Goal: Contribute content: Add original content to the website for others to see

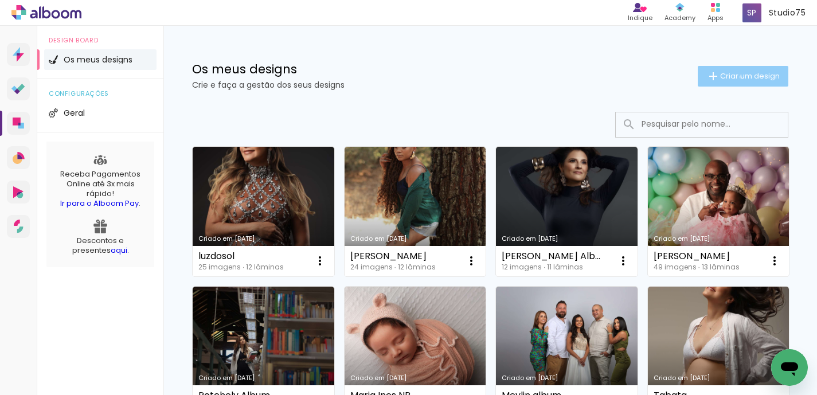
click at [739, 77] on span "Criar um design" at bounding box center [750, 75] width 60 height 7
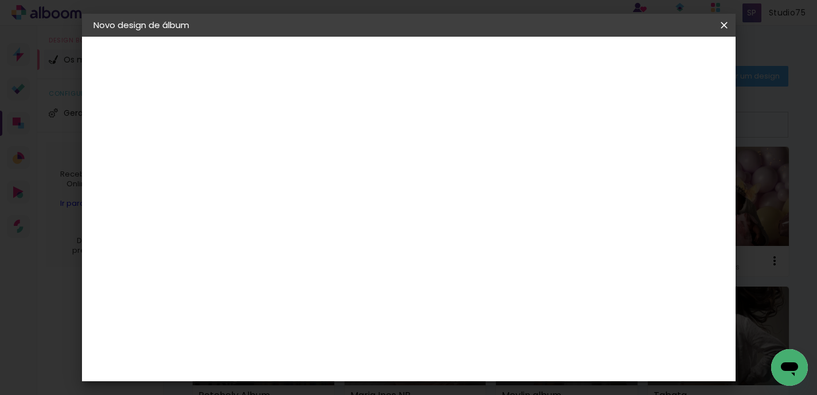
click at [281, 151] on input at bounding box center [281, 154] width 0 height 18
type input "Daniele NB"
type paper-input "Daniele NB"
click at [0, 0] on slot "Avançar" at bounding box center [0, 0] width 0 height 0
click at [475, 172] on paper-item "Tamanho Livre" at bounding box center [426, 174] width 100 height 25
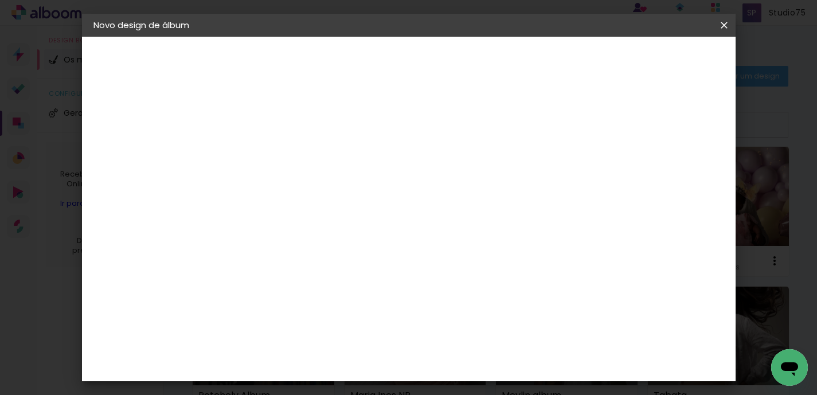
click at [0, 0] on slot "Tamanho Livre" at bounding box center [0, 0] width 0 height 0
click at [0, 0] on slot "Avançar" at bounding box center [0, 0] width 0 height 0
click at [661, 61] on span "Iniciar design" at bounding box center [635, 61] width 52 height 8
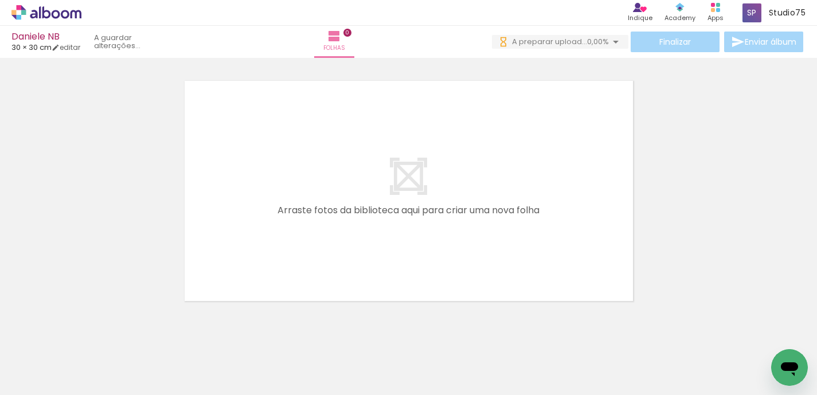
scroll to position [0, 72]
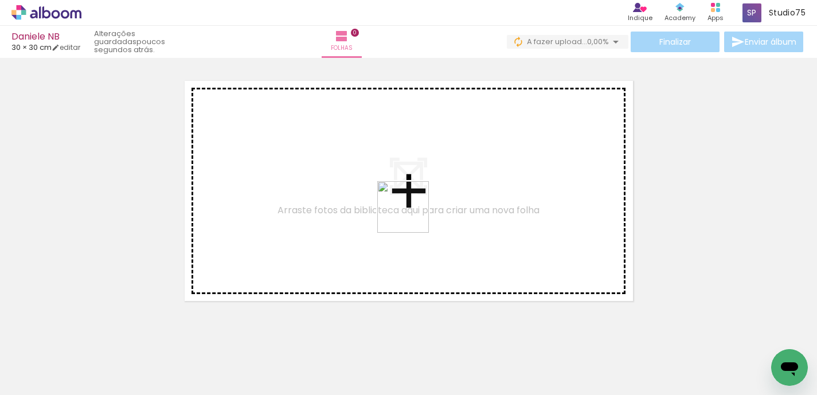
drag, startPoint x: 436, startPoint y: 356, endPoint x: 412, endPoint y: 216, distance: 142.6
click at [412, 216] on quentale-workspace at bounding box center [408, 197] width 817 height 395
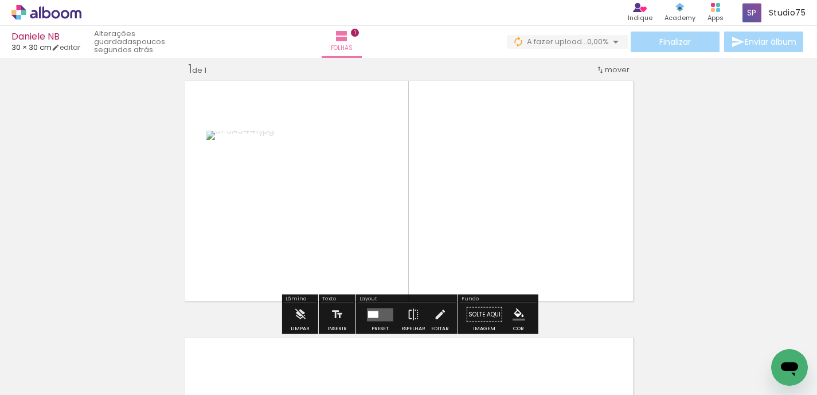
scroll to position [14, 0]
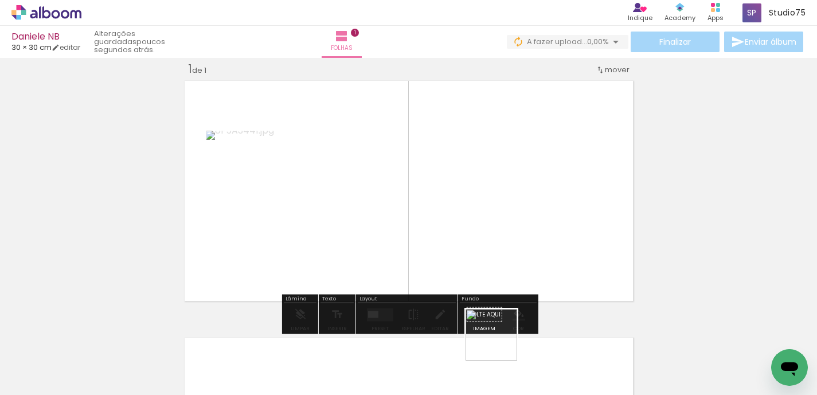
drag, startPoint x: 500, startPoint y: 351, endPoint x: 500, endPoint y: 219, distance: 131.9
click at [500, 219] on quentale-workspace at bounding box center [408, 197] width 817 height 395
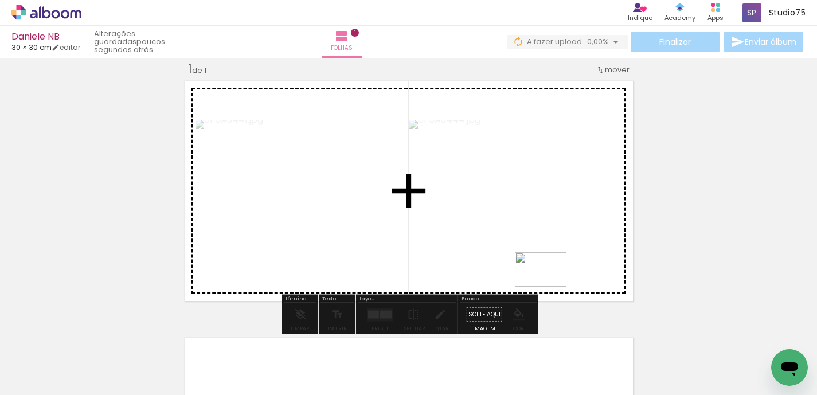
drag, startPoint x: 557, startPoint y: 353, endPoint x: 549, endPoint y: 287, distance: 66.4
click at [549, 287] on quentale-workspace at bounding box center [408, 197] width 817 height 395
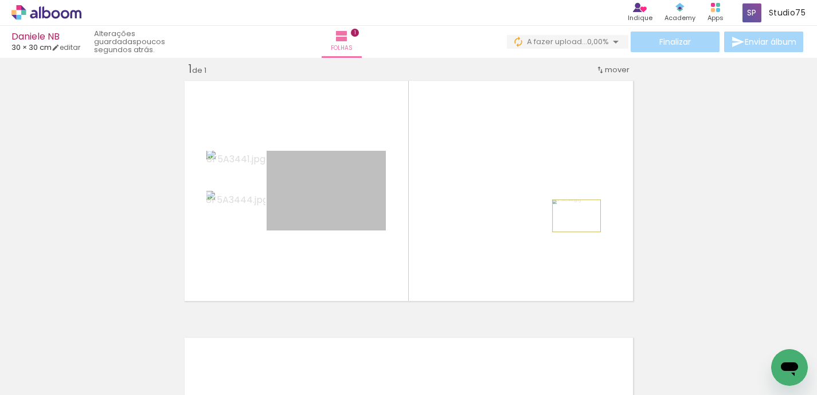
drag, startPoint x: 342, startPoint y: 220, endPoint x: 715, endPoint y: 270, distance: 375.5
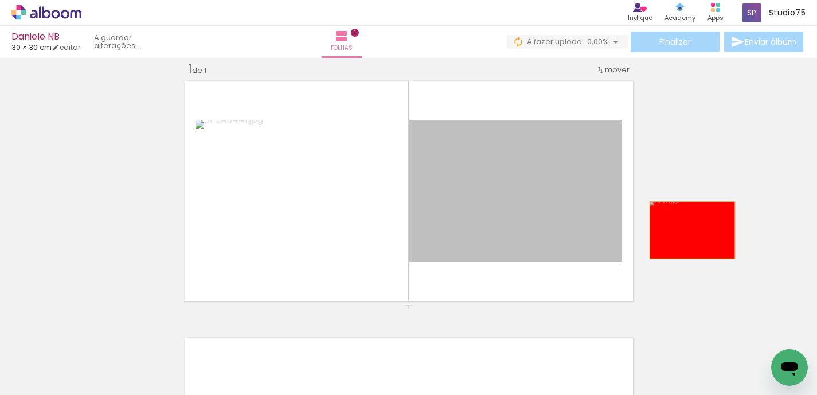
drag, startPoint x: 498, startPoint y: 224, endPoint x: 692, endPoint y: 230, distance: 194.0
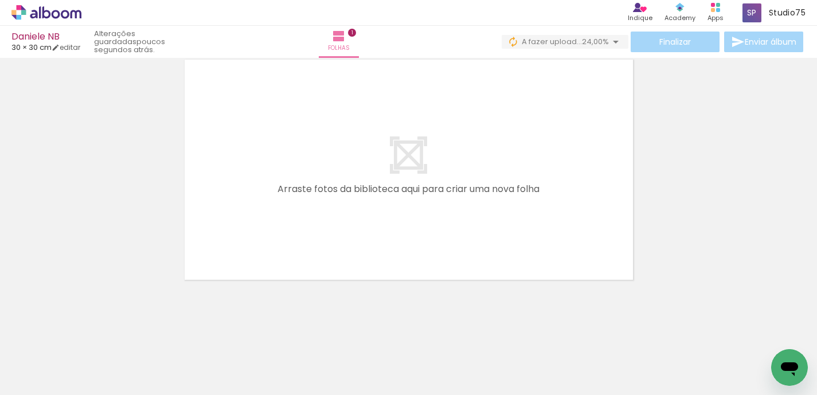
scroll to position [293, 0]
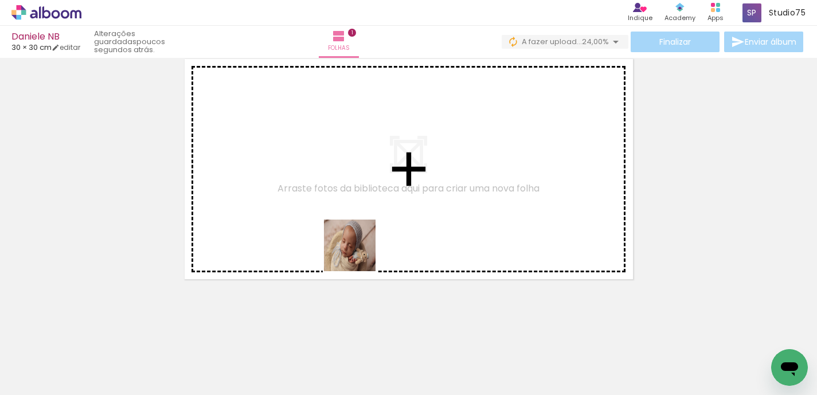
drag, startPoint x: 501, startPoint y: 356, endPoint x: 323, endPoint y: 220, distance: 224.1
click at [323, 220] on quentale-workspace at bounding box center [408, 197] width 817 height 395
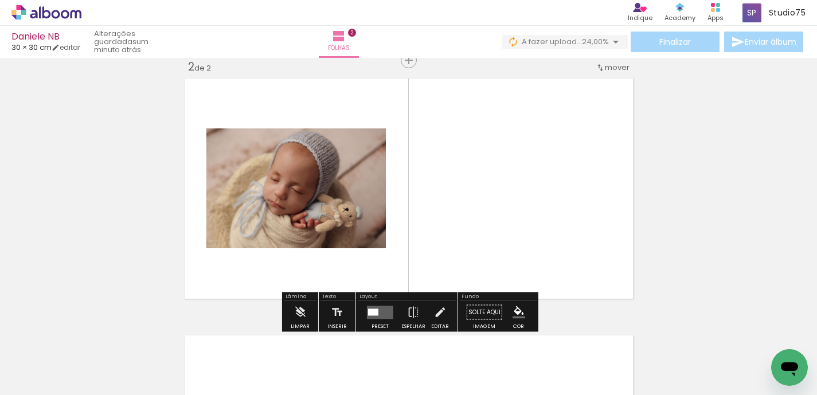
scroll to position [271, 0]
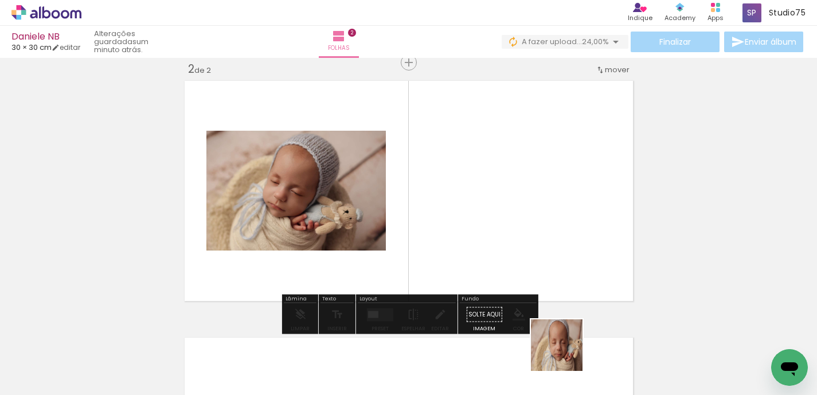
drag, startPoint x: 568, startPoint y: 361, endPoint x: 549, endPoint y: 163, distance: 199.3
click at [549, 163] on quentale-workspace at bounding box center [408, 197] width 817 height 395
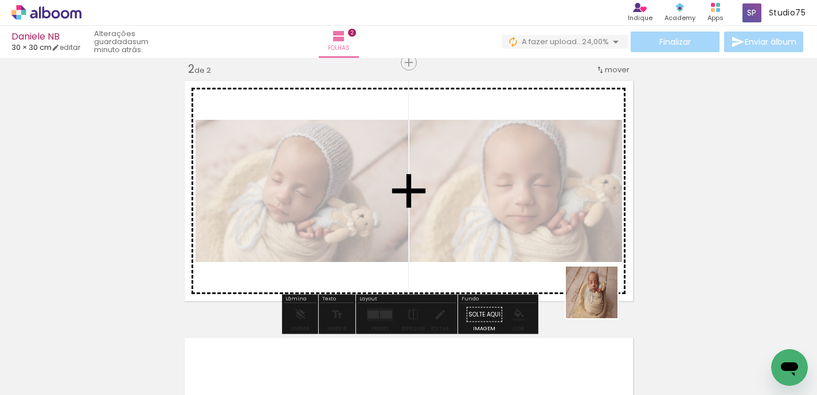
drag, startPoint x: 625, startPoint y: 357, endPoint x: 591, endPoint y: 279, distance: 85.0
click at [591, 279] on quentale-workspace at bounding box center [408, 197] width 817 height 395
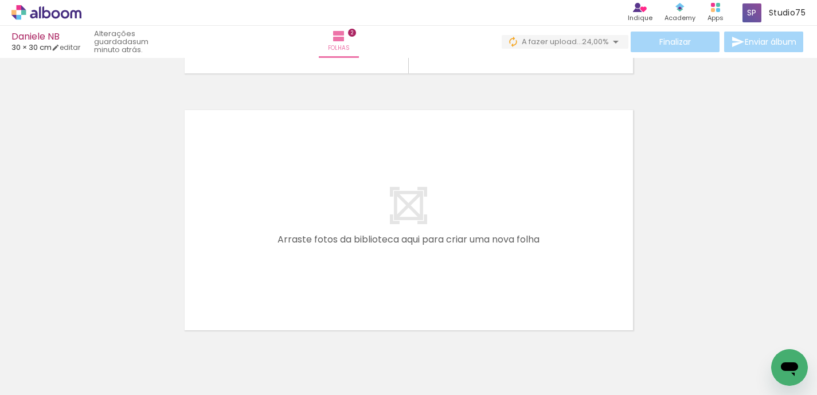
scroll to position [513, 0]
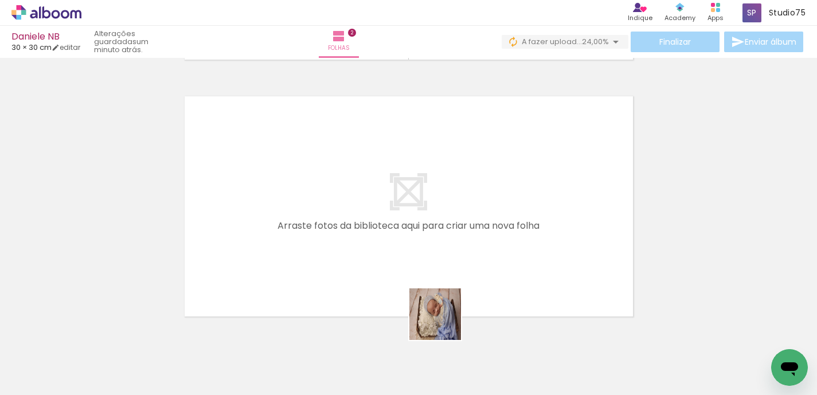
drag, startPoint x: 444, startPoint y: 361, endPoint x: 445, endPoint y: 247, distance: 114.1
click at [445, 247] on quentale-workspace at bounding box center [408, 197] width 817 height 395
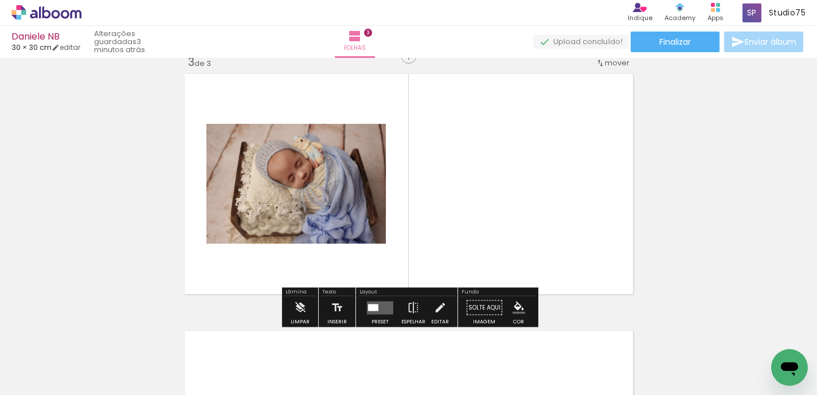
scroll to position [537, 0]
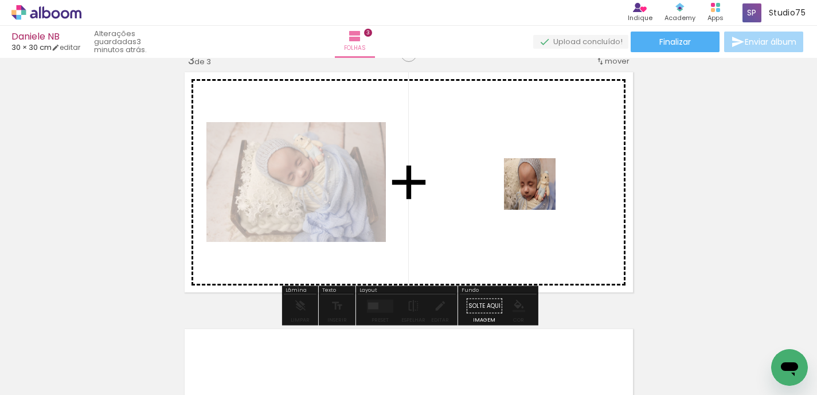
drag, startPoint x: 387, startPoint y: 362, endPoint x: 539, endPoint y: 193, distance: 227.4
click at [539, 193] on quentale-workspace at bounding box center [408, 197] width 817 height 395
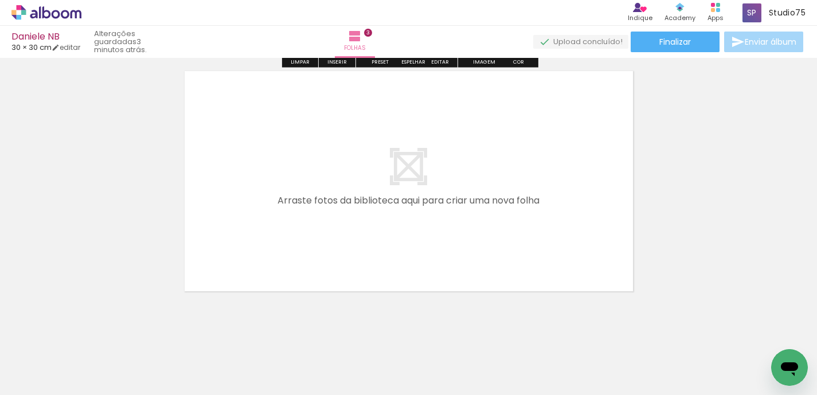
scroll to position [807, 0]
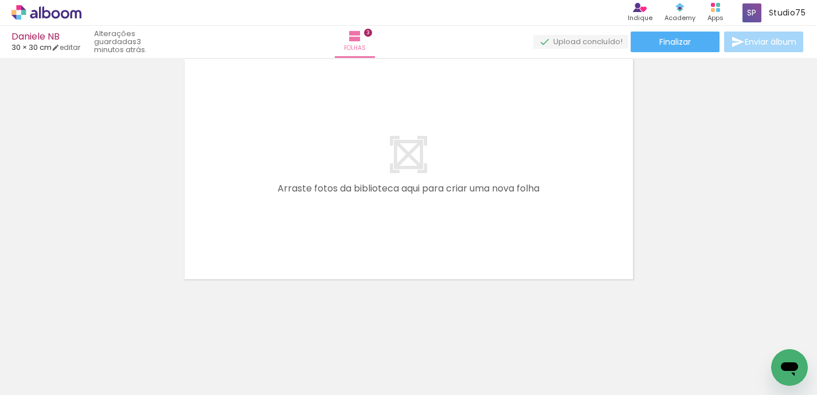
drag, startPoint x: 321, startPoint y: 355, endPoint x: 375, endPoint y: 219, distance: 146.2
click at [375, 219] on quentale-workspace at bounding box center [408, 197] width 817 height 395
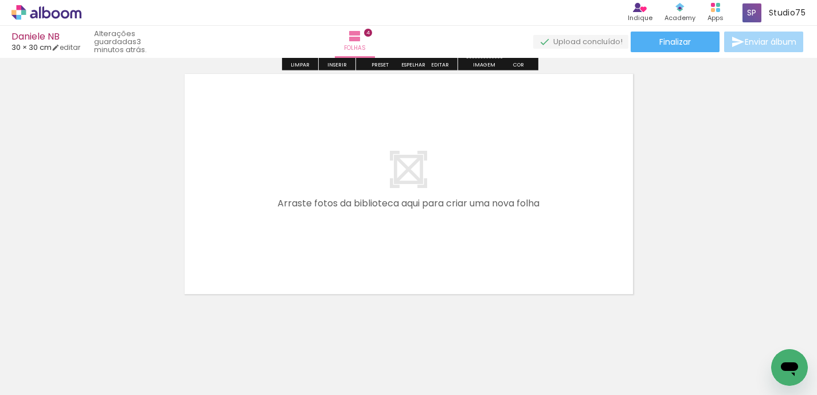
scroll to position [1064, 0]
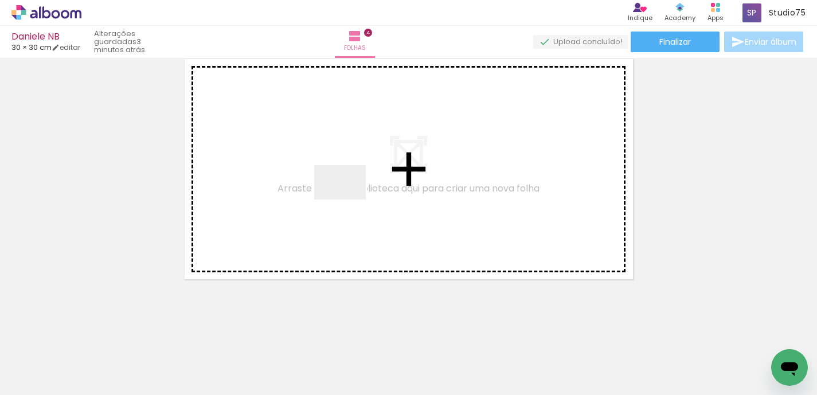
drag, startPoint x: 129, startPoint y: 363, endPoint x: 380, endPoint y: 186, distance: 307.4
click at [380, 186] on quentale-workspace at bounding box center [408, 197] width 817 height 395
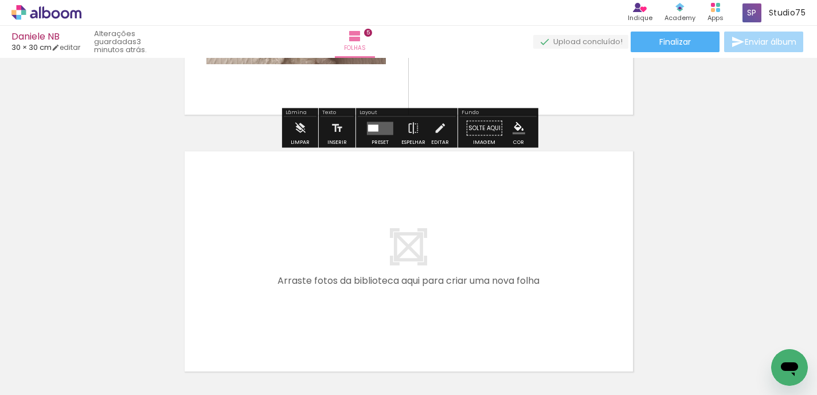
scroll to position [1289, 0]
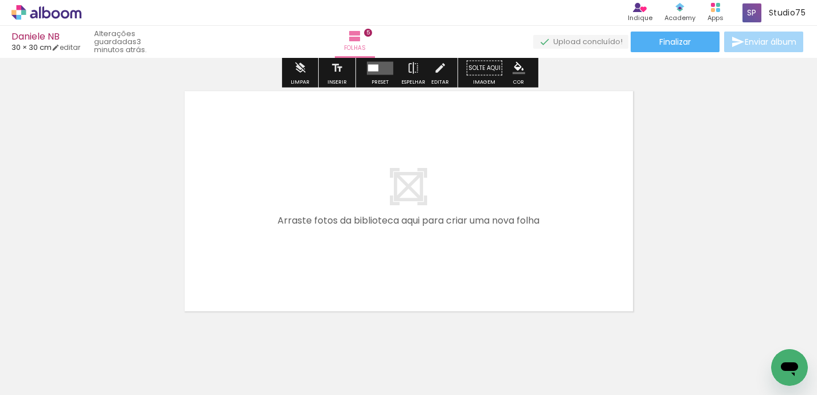
drag, startPoint x: 189, startPoint y: 357, endPoint x: 262, endPoint y: 212, distance: 162.1
click at [262, 212] on quentale-workspace at bounding box center [408, 197] width 817 height 395
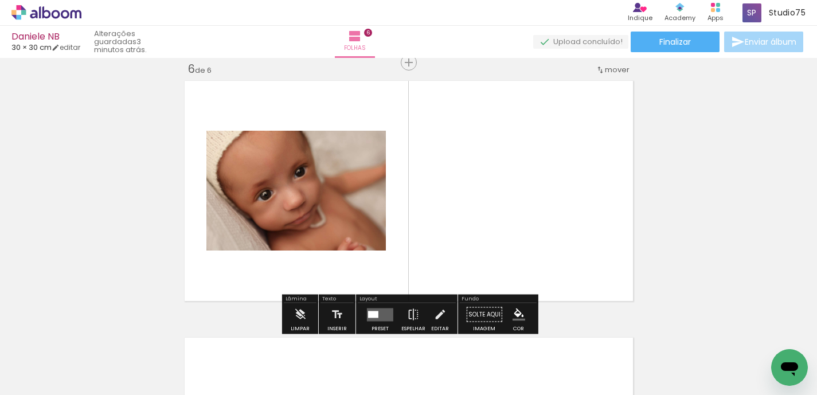
scroll to position [1299, 0]
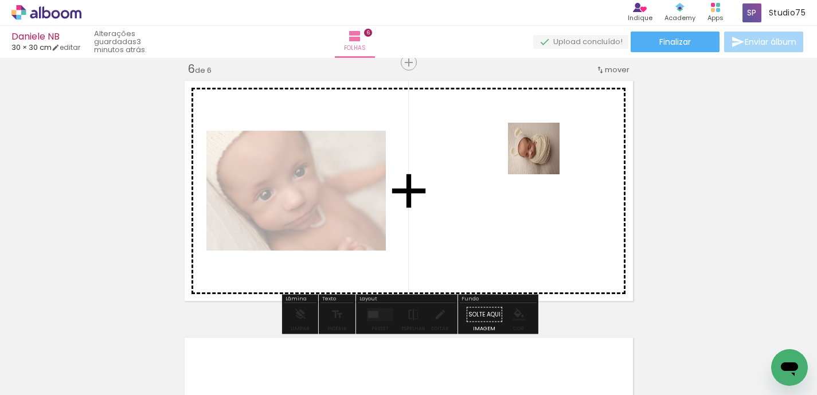
drag, startPoint x: 255, startPoint y: 360, endPoint x: 543, endPoint y: 157, distance: 351.5
click at [543, 157] on quentale-workspace at bounding box center [408, 197] width 817 height 395
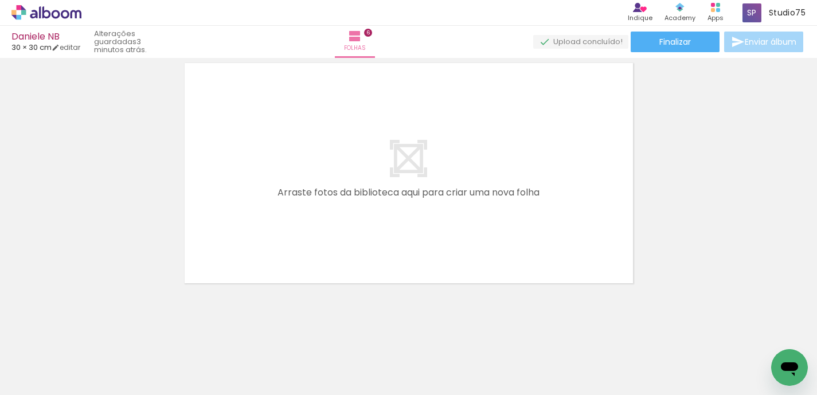
scroll to position [1578, 0]
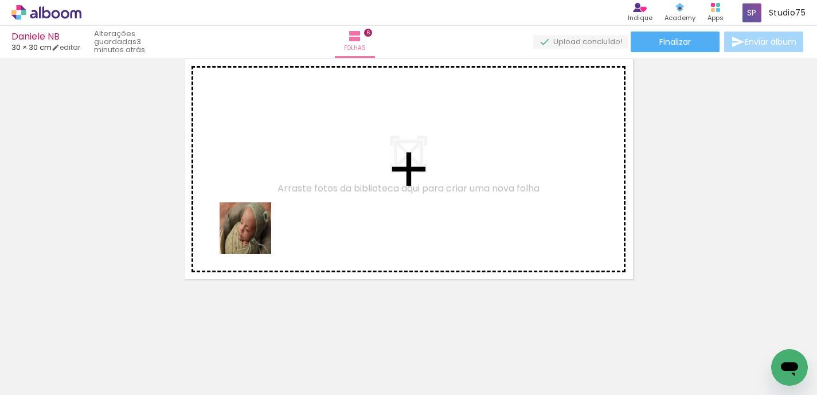
drag, startPoint x: 219, startPoint y: 361, endPoint x: 254, endPoint y: 237, distance: 129.3
click at [254, 237] on quentale-workspace at bounding box center [408, 197] width 817 height 395
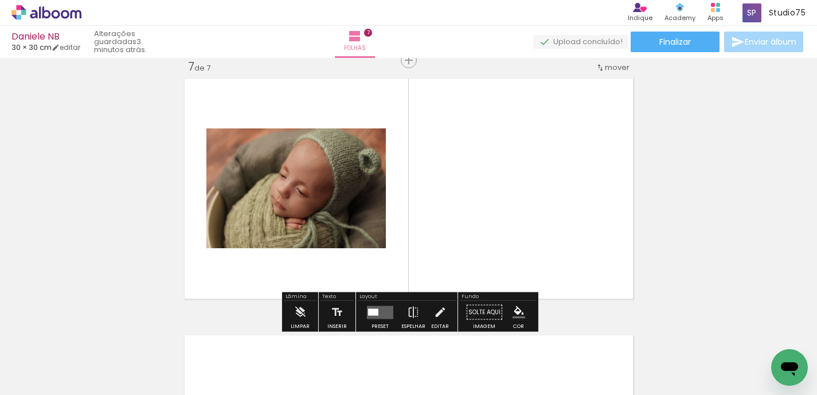
scroll to position [1556, 0]
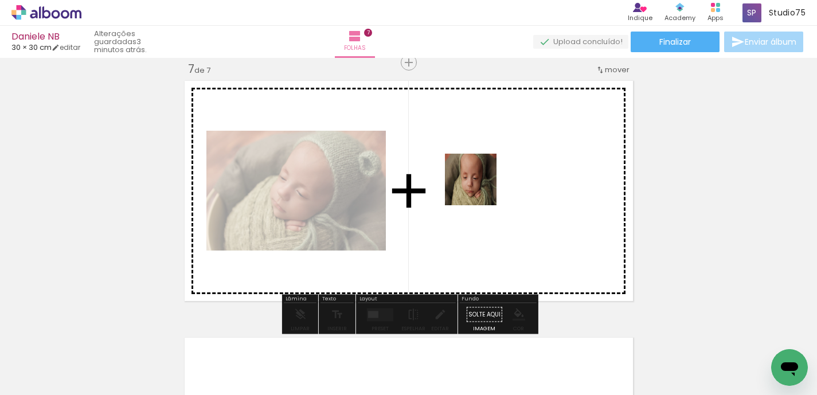
drag, startPoint x: 265, startPoint y: 358, endPoint x: 479, endPoint y: 188, distance: 273.9
click at [479, 188] on quentale-workspace at bounding box center [408, 197] width 817 height 395
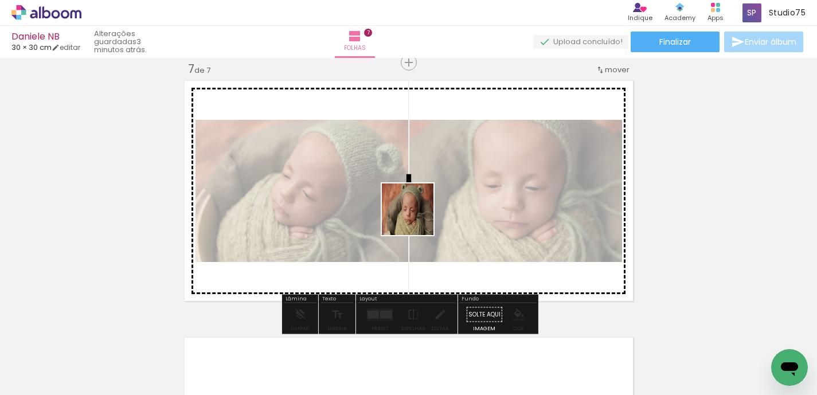
drag, startPoint x: 329, startPoint y: 364, endPoint x: 419, endPoint y: 212, distance: 176.9
click at [419, 212] on quentale-workspace at bounding box center [408, 197] width 817 height 395
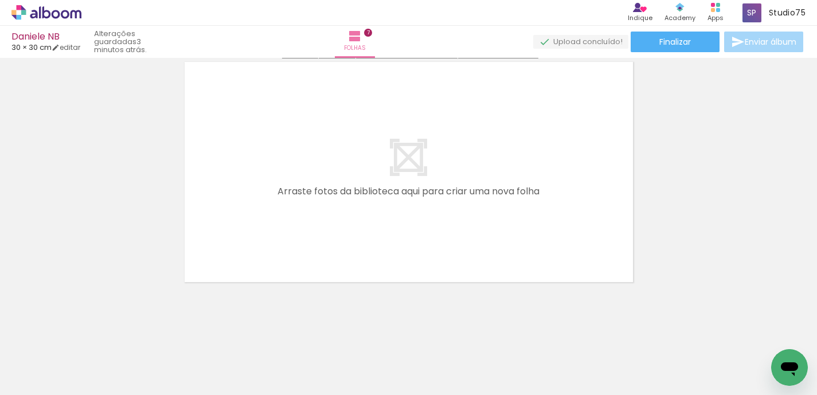
scroll to position [1835, 0]
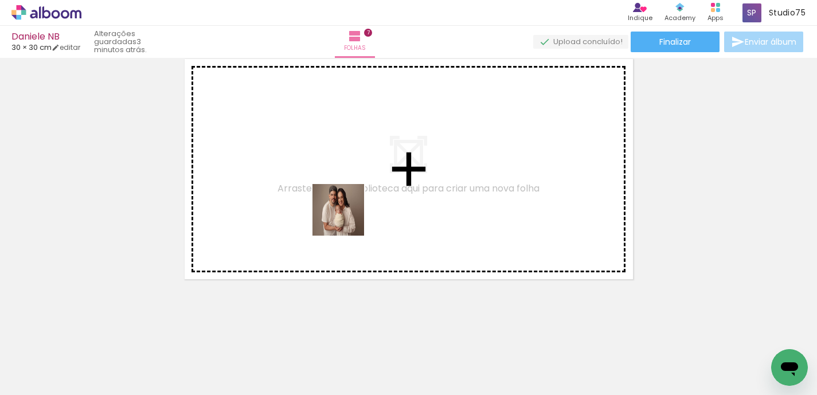
drag, startPoint x: 401, startPoint y: 355, endPoint x: 347, endPoint y: 219, distance: 147.0
click at [347, 219] on quentale-workspace at bounding box center [408, 197] width 817 height 395
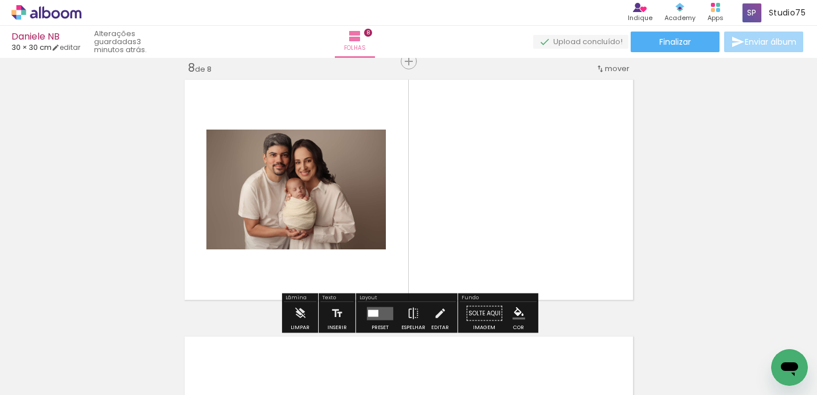
scroll to position [1813, 0]
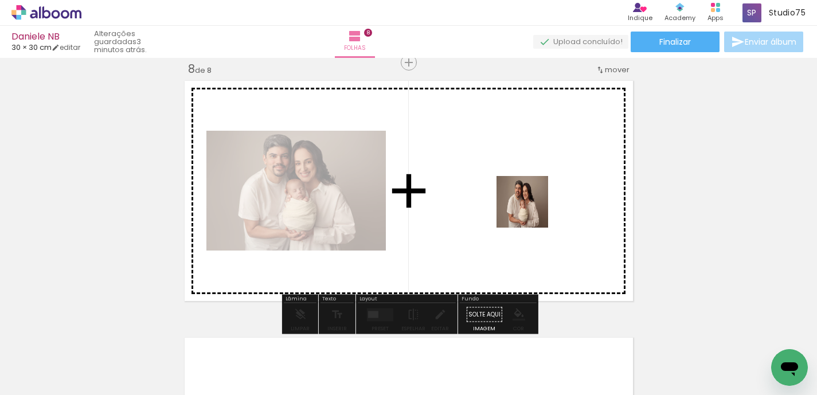
drag, startPoint x: 465, startPoint y: 352, endPoint x: 532, endPoint y: 210, distance: 156.0
click at [532, 210] on quentale-workspace at bounding box center [408, 197] width 817 height 395
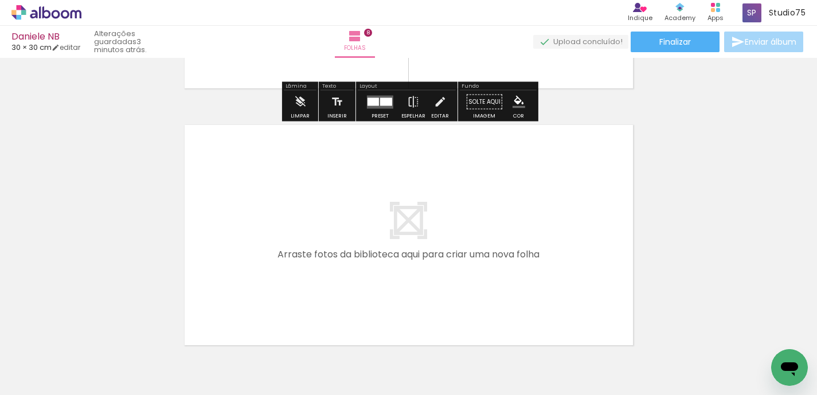
scroll to position [2092, 0]
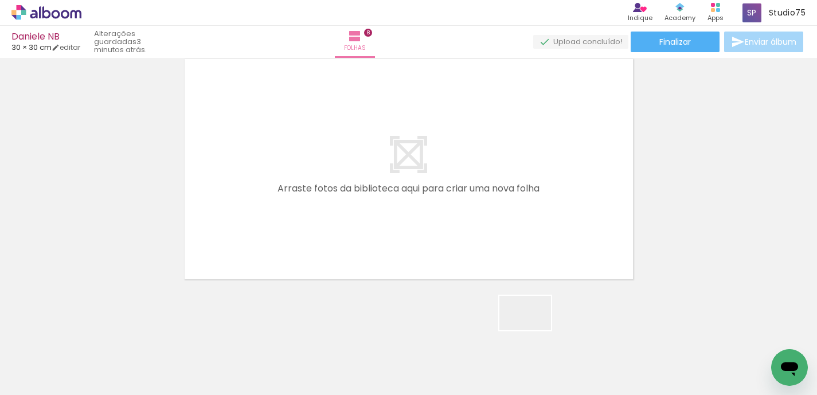
drag, startPoint x: 583, startPoint y: 357, endPoint x: 344, endPoint y: 226, distance: 272.1
click at [344, 226] on quentale-workspace at bounding box center [408, 197] width 817 height 395
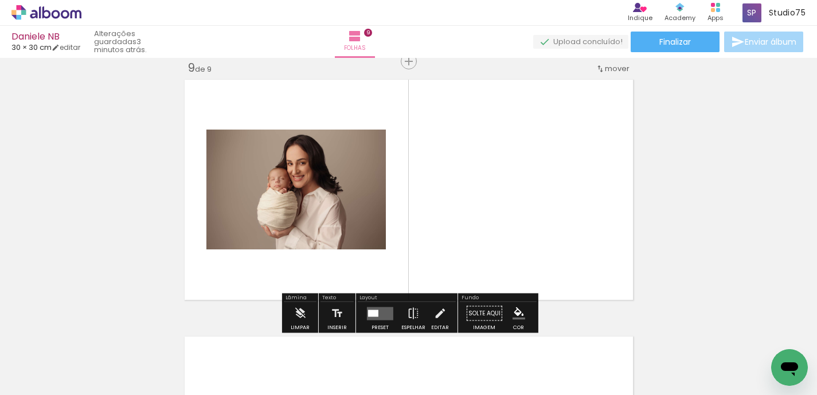
scroll to position [2070, 0]
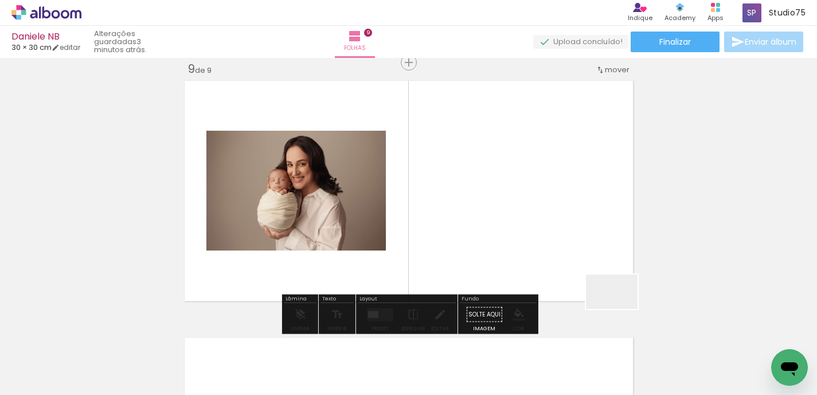
drag, startPoint x: 649, startPoint y: 357, endPoint x: 590, endPoint y: 245, distance: 126.5
click at [590, 245] on quentale-workspace at bounding box center [408, 197] width 817 height 395
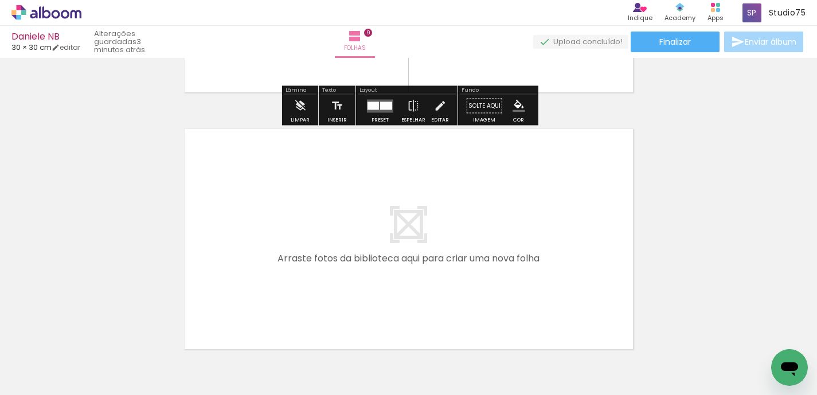
scroll to position [2320, 0]
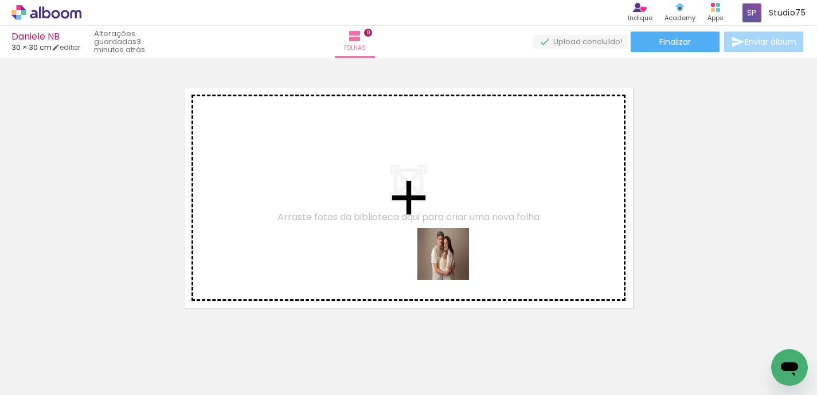
drag, startPoint x: 714, startPoint y: 365, endPoint x: 431, endPoint y: 258, distance: 302.9
click at [431, 258] on quentale-workspace at bounding box center [408, 197] width 817 height 395
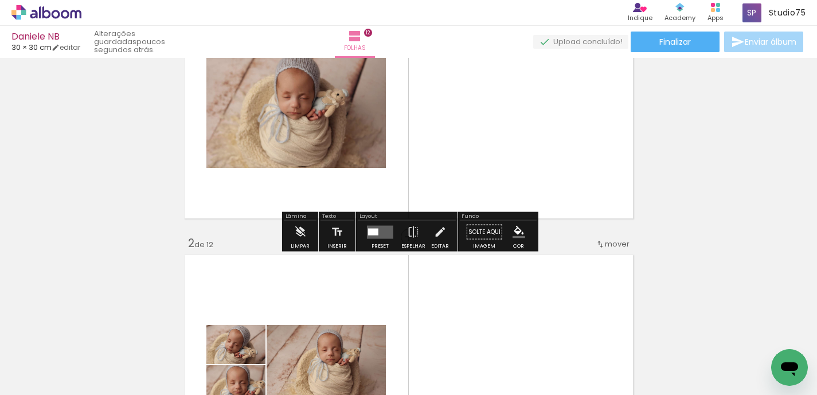
scroll to position [120, 0]
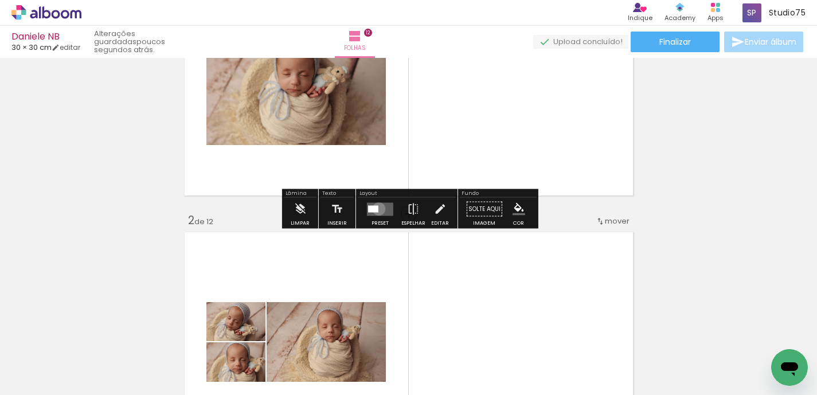
click at [376, 209] on quentale-layouter at bounding box center [380, 208] width 26 height 13
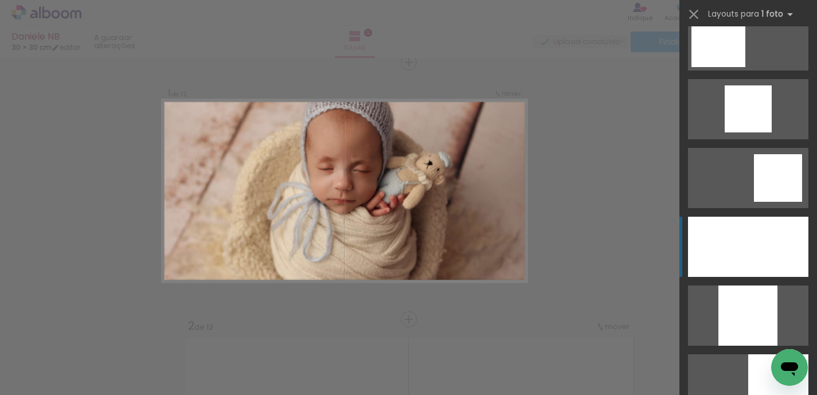
scroll to position [852, 0]
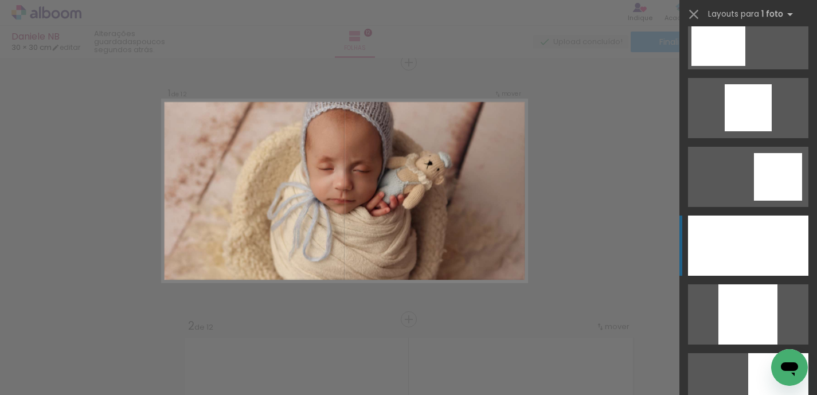
click at [726, 256] on div at bounding box center [748, 246] width 120 height 60
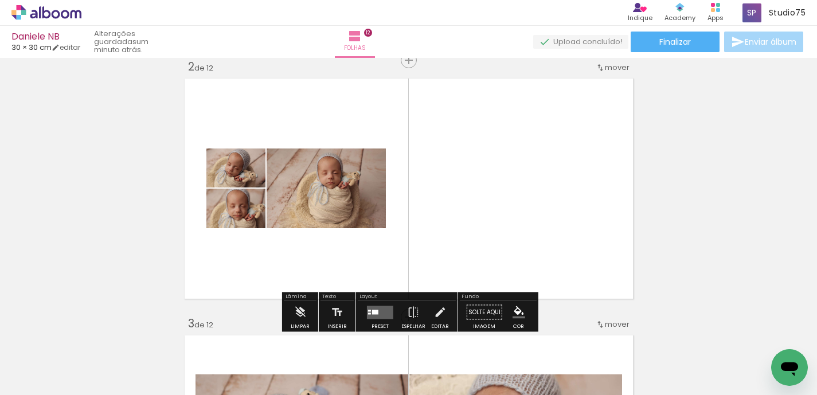
scroll to position [273, 0]
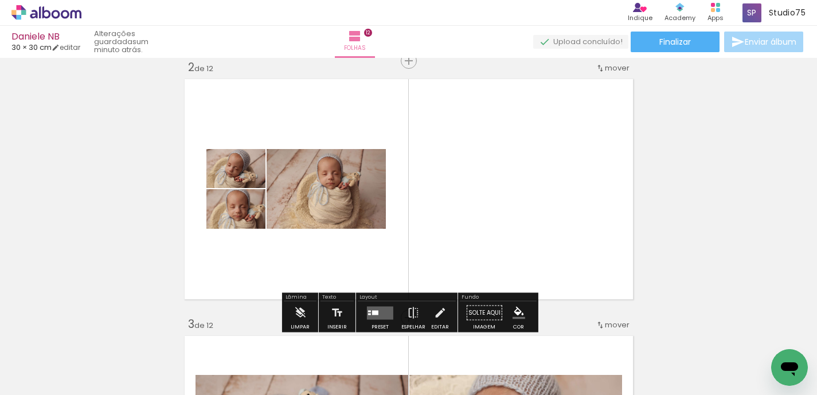
click at [375, 323] on quentale-thumb at bounding box center [385, 356] width 64 height 66
click at [382, 313] on quentale-layouter at bounding box center [380, 312] width 26 height 13
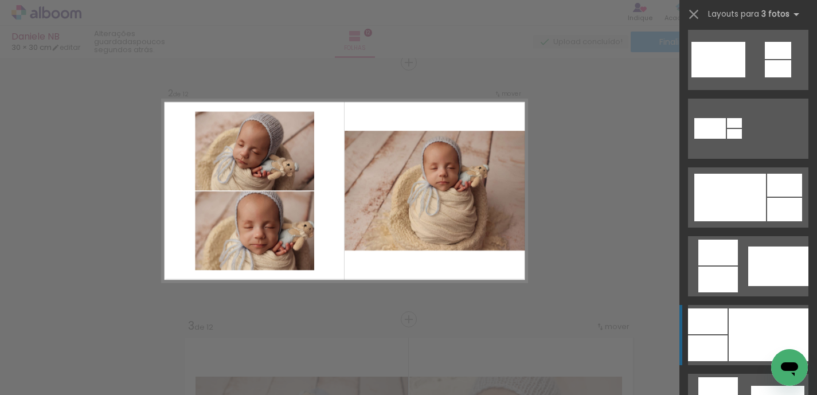
scroll to position [510, 0]
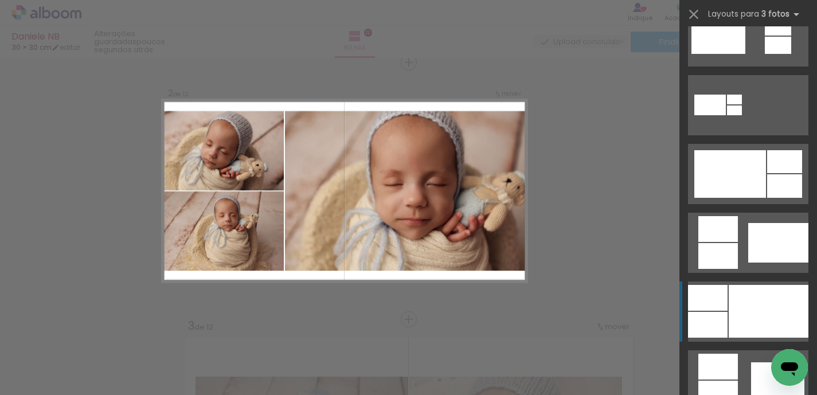
click at [743, 301] on div at bounding box center [769, 311] width 80 height 53
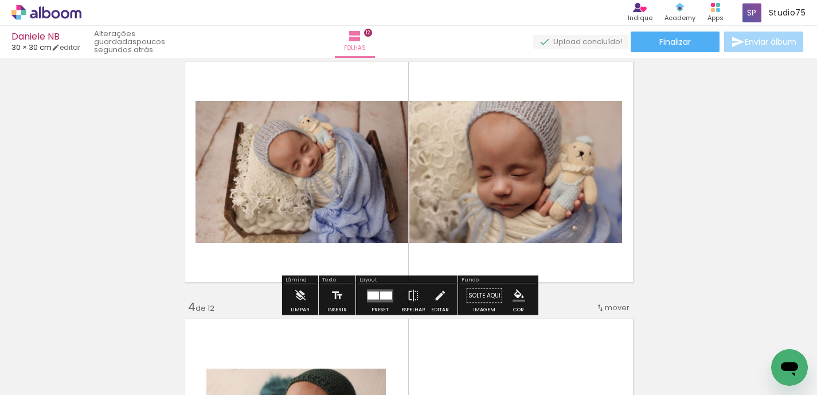
scroll to position [552, 0]
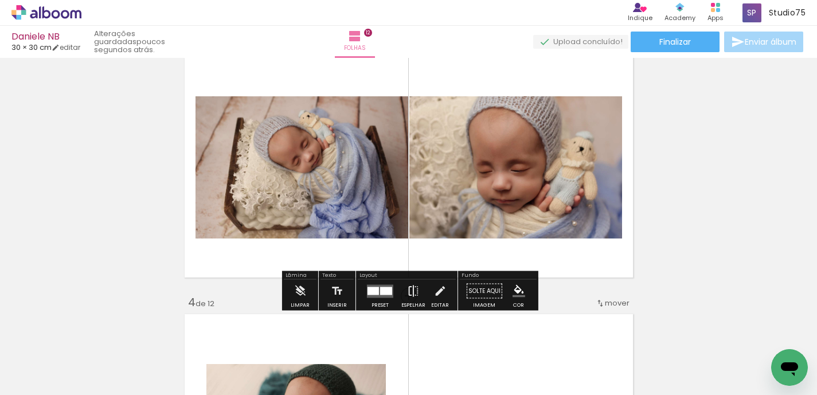
click at [399, 294] on paper-button "Espelhar" at bounding box center [414, 294] width 30 height 29
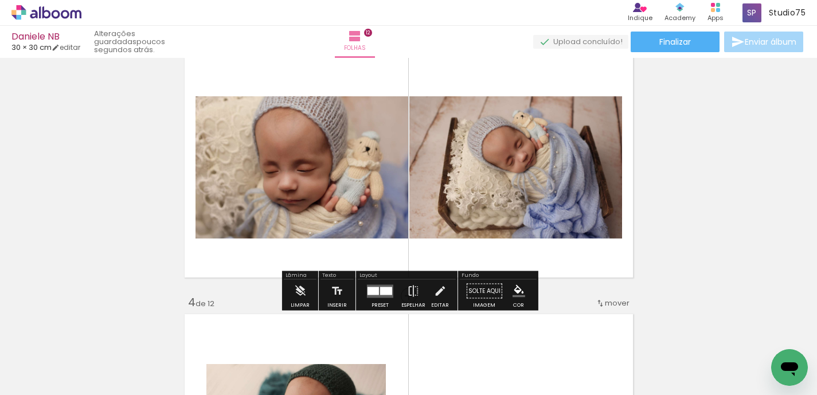
click at [380, 288] on div at bounding box center [386, 291] width 12 height 8
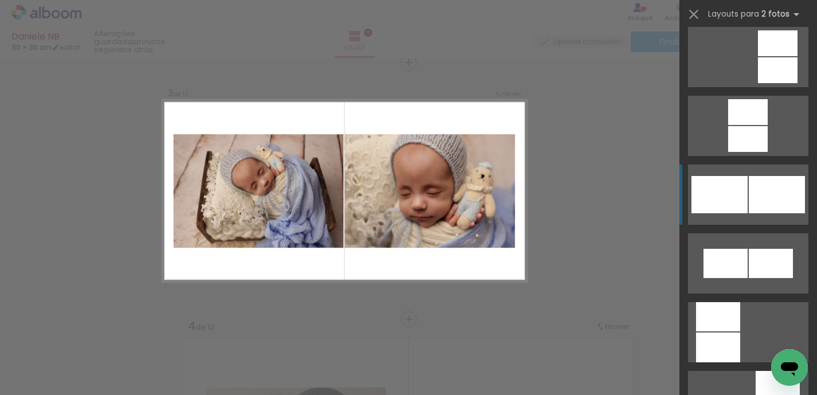
scroll to position [1042, 0]
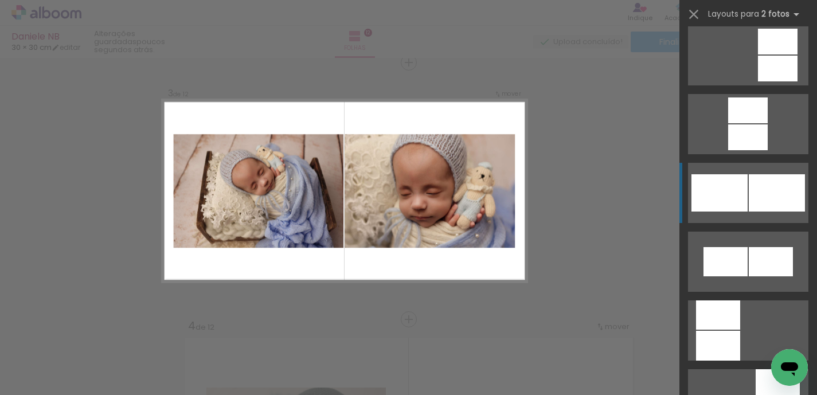
click at [743, 196] on div at bounding box center [720, 192] width 56 height 37
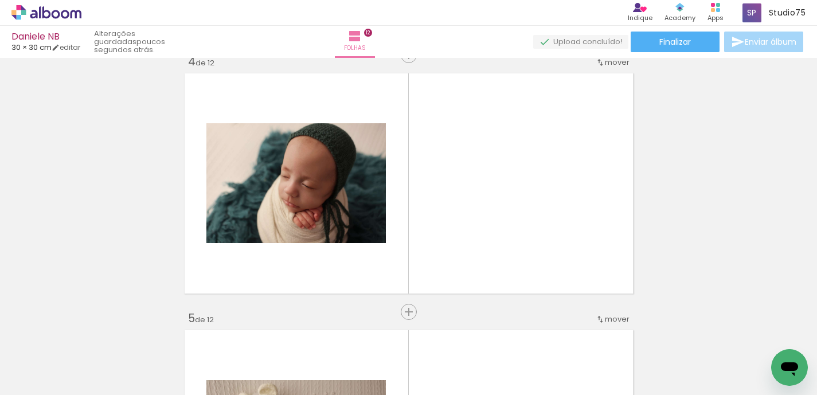
scroll to position [802, 0]
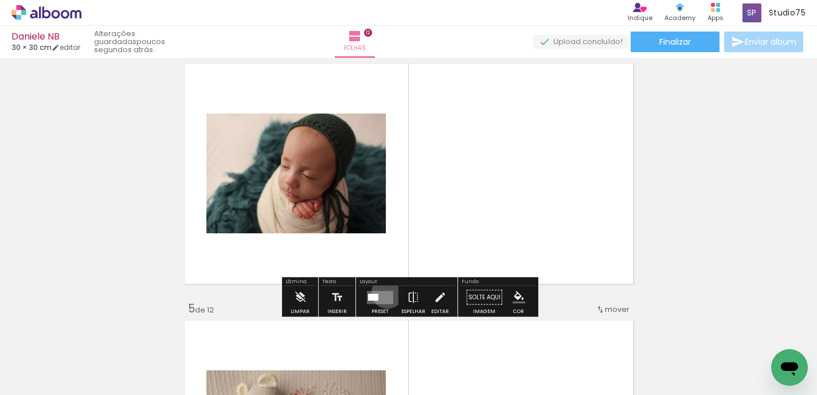
click at [385, 292] on quentale-layouter at bounding box center [380, 297] width 26 height 13
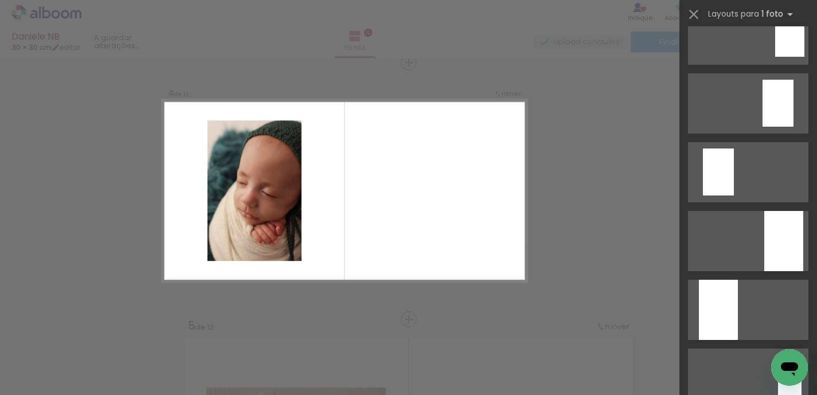
scroll to position [2292, 0]
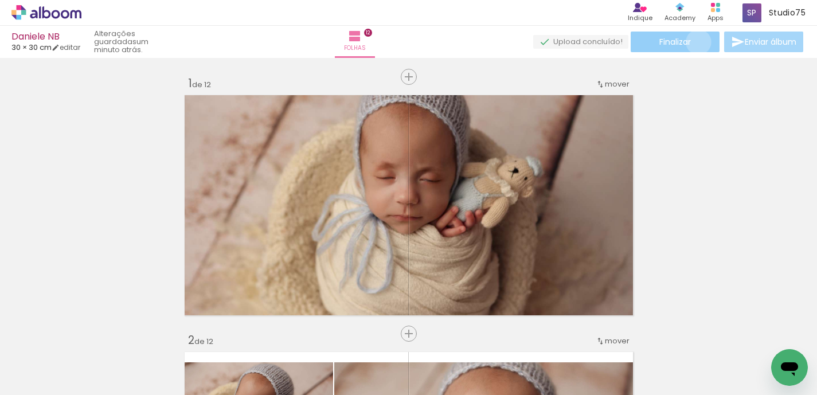
click at [695, 42] on paper-button "Finalizar" at bounding box center [675, 42] width 89 height 21
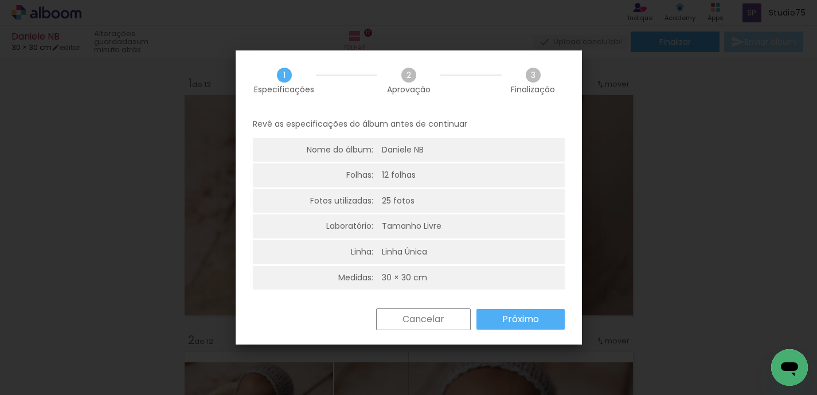
click at [0, 0] on slot "Próximo" at bounding box center [0, 0] width 0 height 0
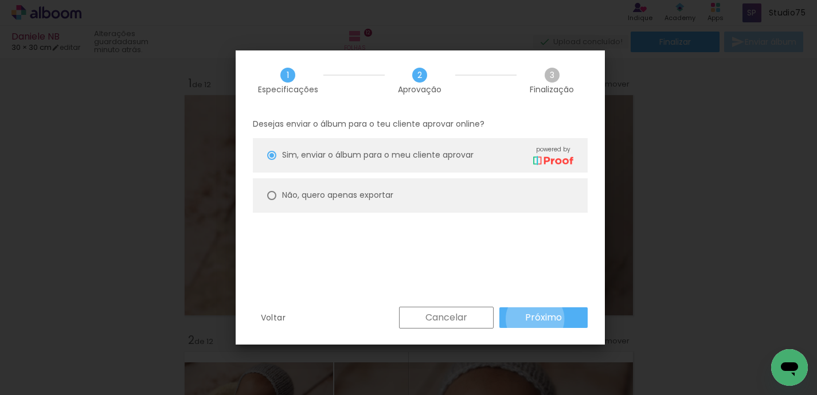
click at [0, 0] on slot "Próximo" at bounding box center [0, 0] width 0 height 0
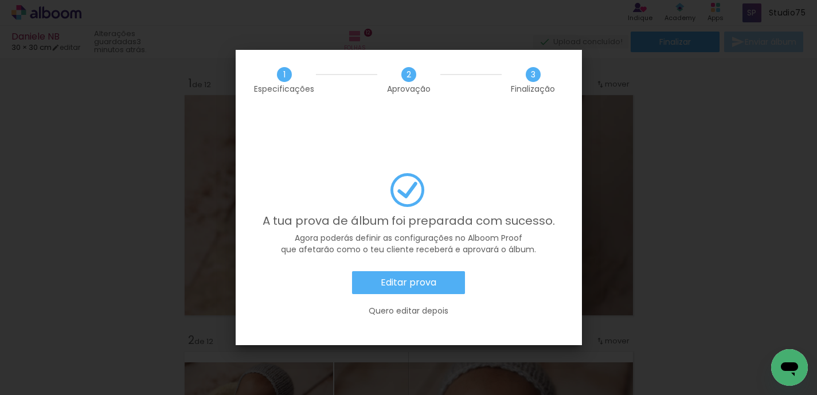
click at [0, 0] on slot "Quero editar depois" at bounding box center [0, 0] width 0 height 0
